Goal: Understand process/instructions: Learn how to perform a task or action

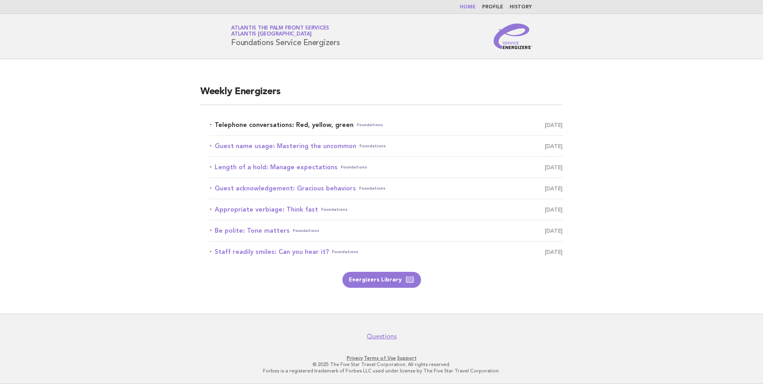
click at [281, 120] on link "Telephone conversations: Red, yellow, green Foundations September 15" at bounding box center [386, 124] width 353 height 11
click at [379, 280] on link "Energizers Library" at bounding box center [382, 280] width 79 height 16
click at [289, 127] on link "Telephone conversations: Red, yellow, green Foundations [DATE]" at bounding box center [386, 124] width 353 height 11
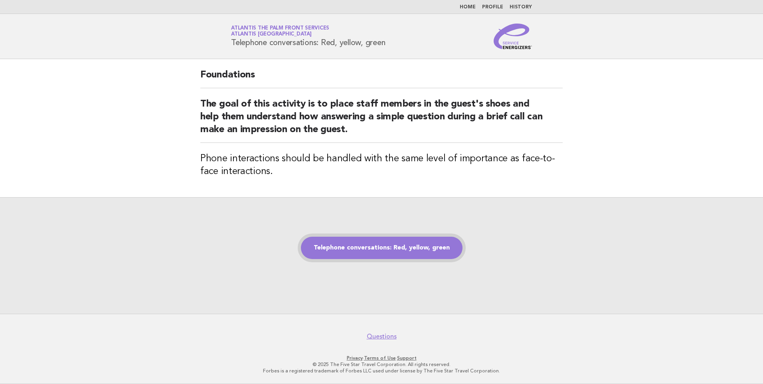
click at [385, 244] on link "Telephone conversations: Red, yellow, green" at bounding box center [382, 248] width 162 height 22
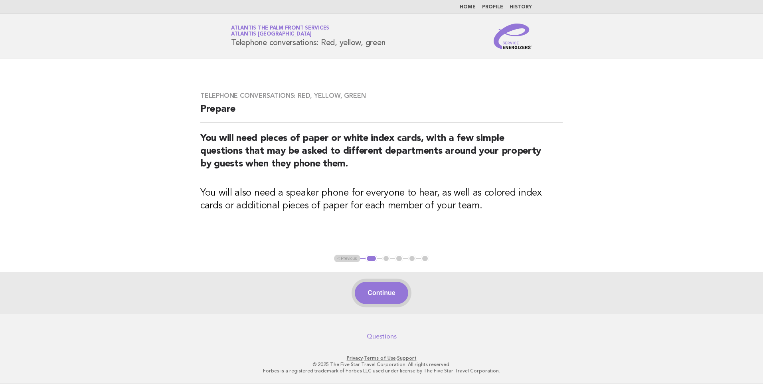
click at [382, 301] on button "Continue" at bounding box center [381, 293] width 53 height 22
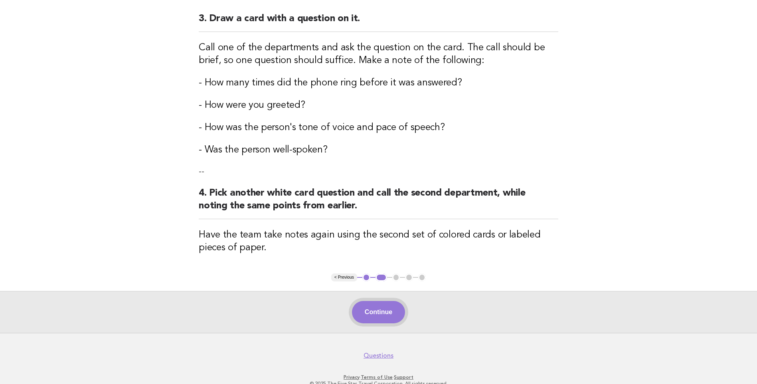
click at [380, 309] on button "Continue" at bounding box center [378, 312] width 53 height 22
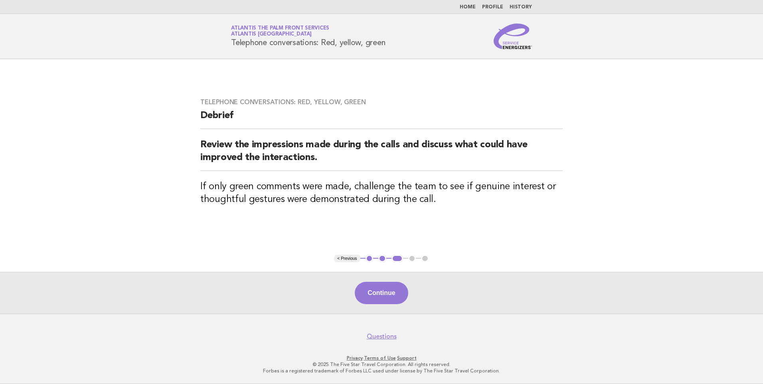
drag, startPoint x: 384, startPoint y: 299, endPoint x: 387, endPoint y: 295, distance: 4.9
click at [384, 299] on button "Continue" at bounding box center [381, 293] width 53 height 22
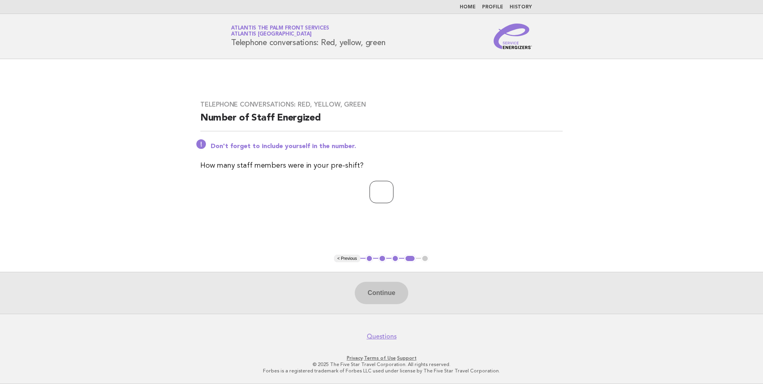
click at [370, 192] on input "number" at bounding box center [382, 192] width 24 height 22
type input "*"
click at [398, 289] on button "Continue" at bounding box center [381, 293] width 53 height 22
